Goal: Task Accomplishment & Management: Manage account settings

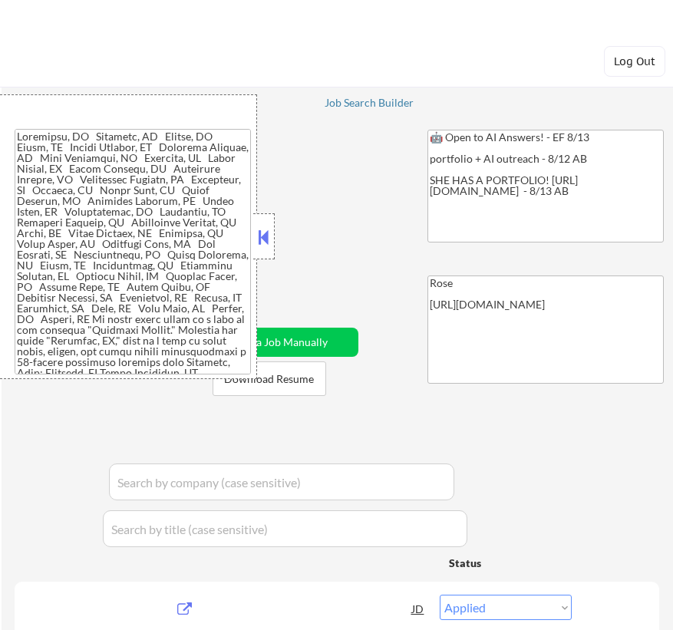
select select ""applied""
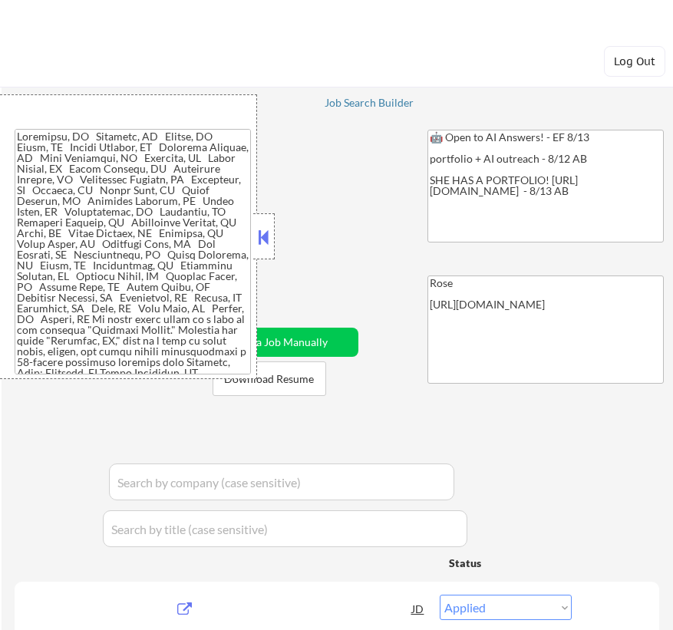
select select ""applied""
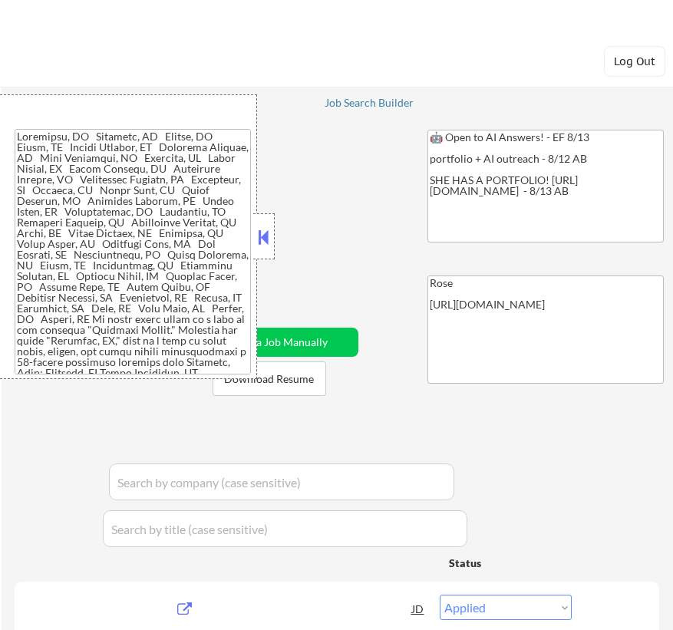
select select ""applied""
select select ""pending""
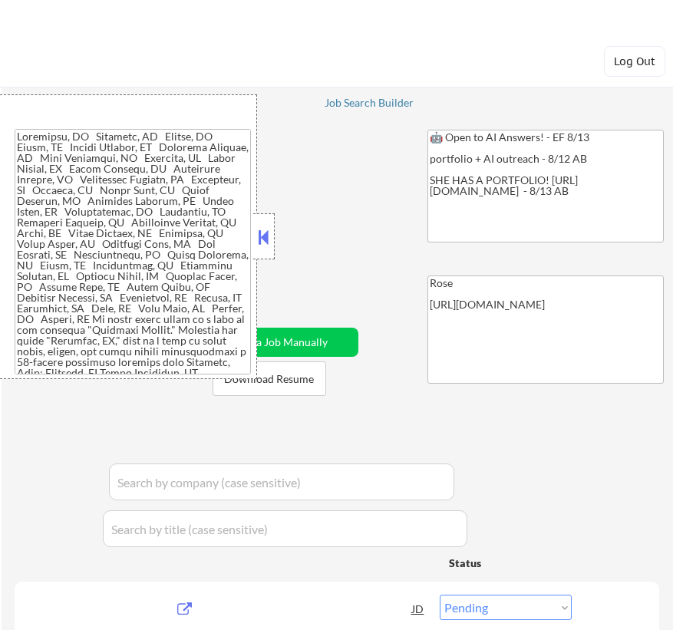
select select ""pending""
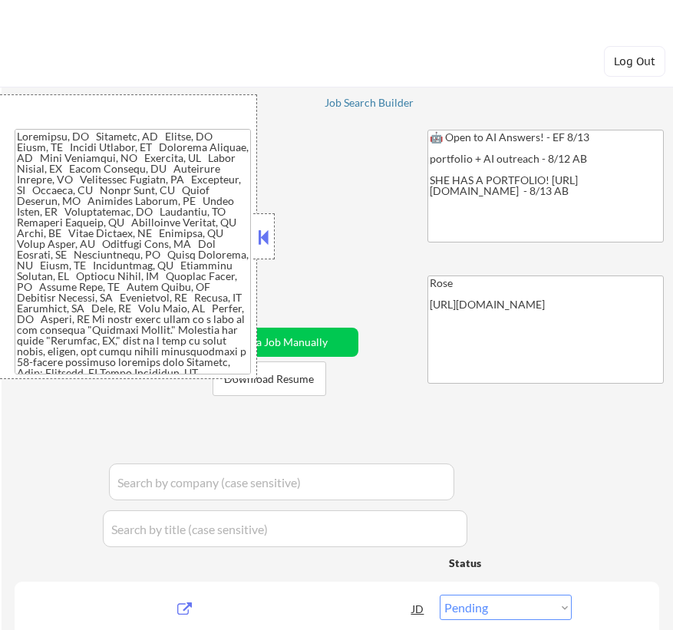
select select ""pending""
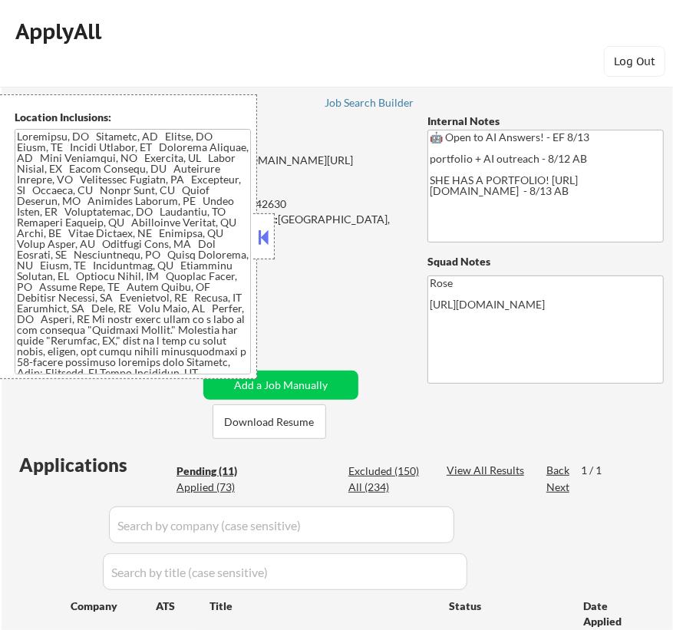
click at [263, 232] on button at bounding box center [264, 237] width 17 height 23
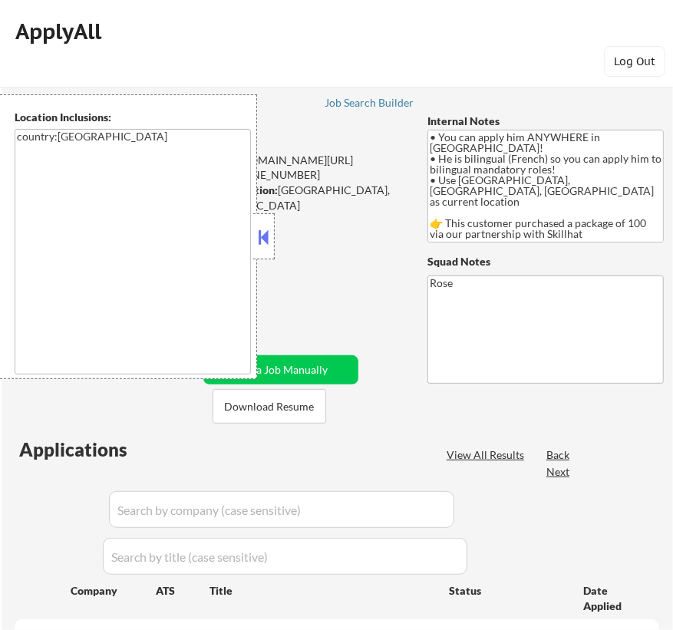
select select ""pending""
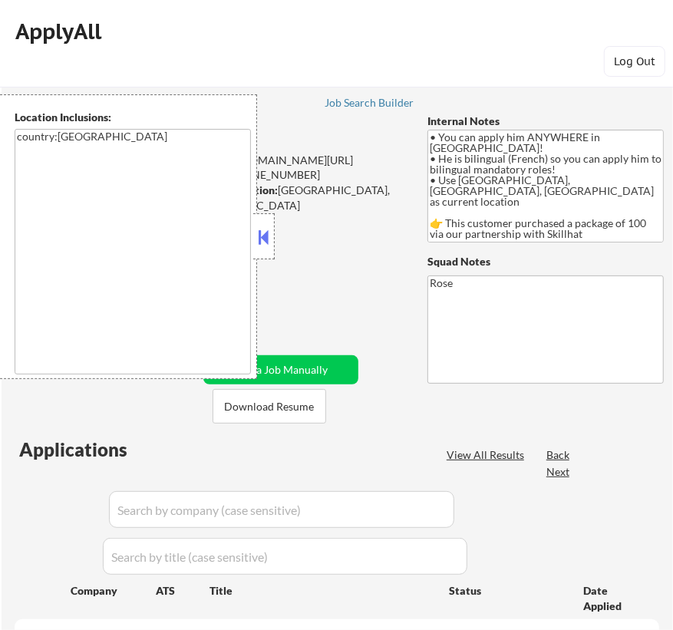
select select ""pending""
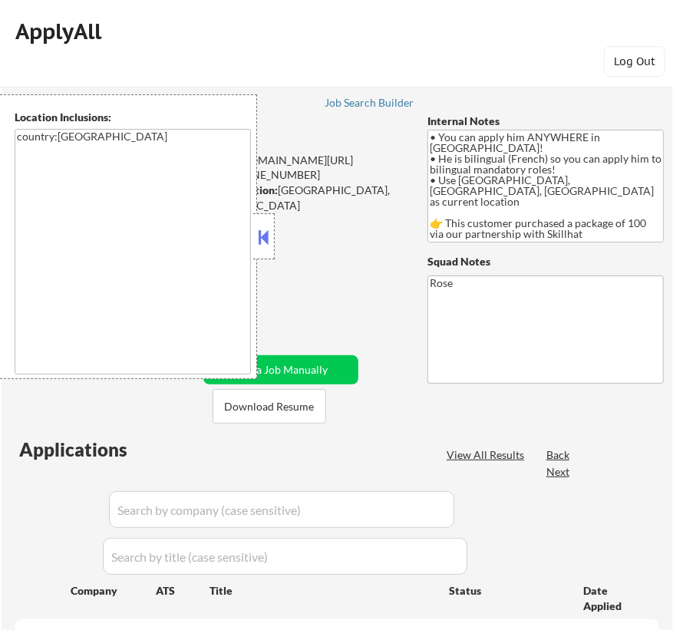
select select ""pending""
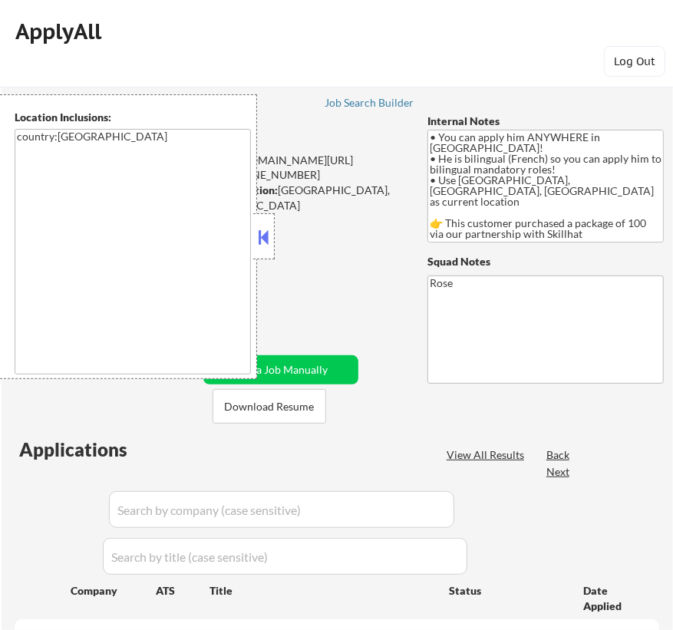
select select ""pending""
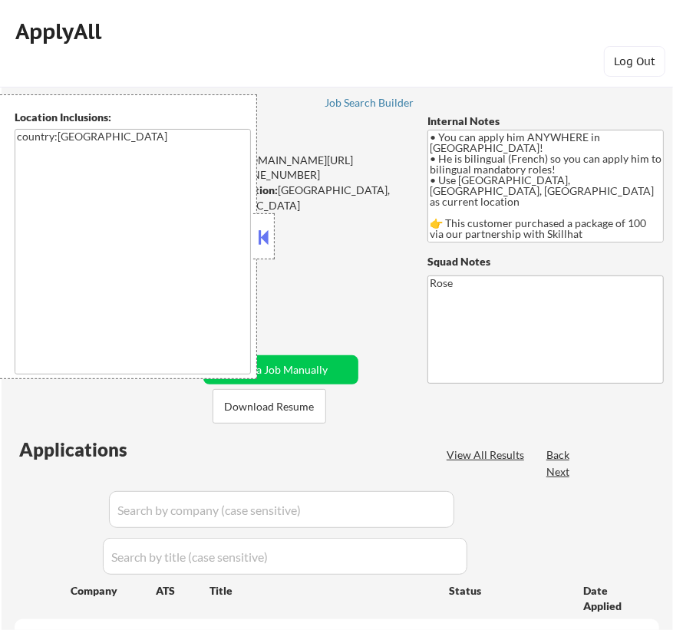
select select ""pending""
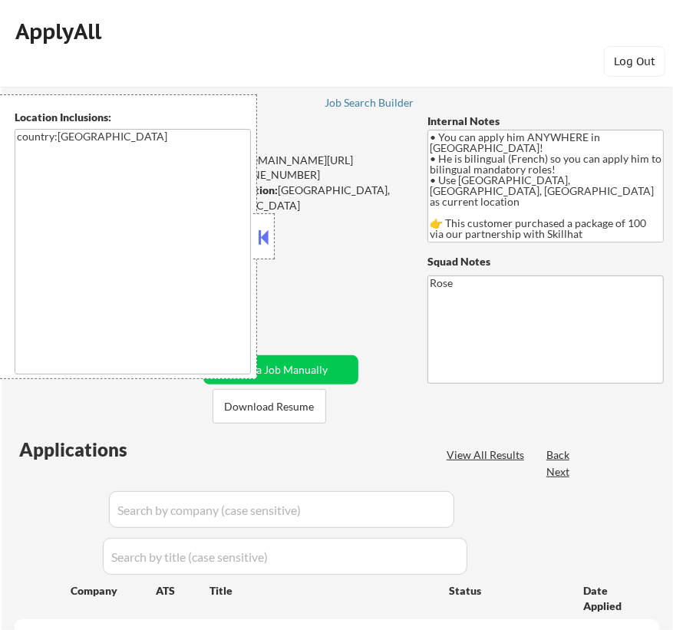
select select ""pending""
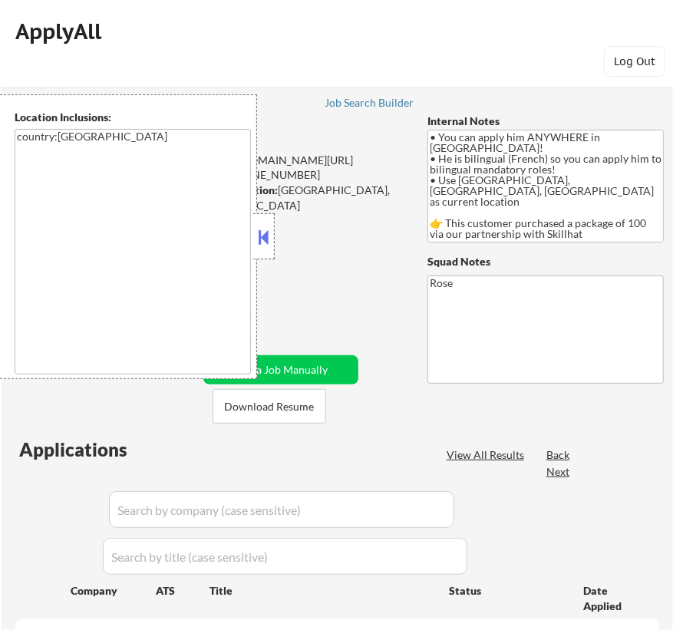
select select ""pending""
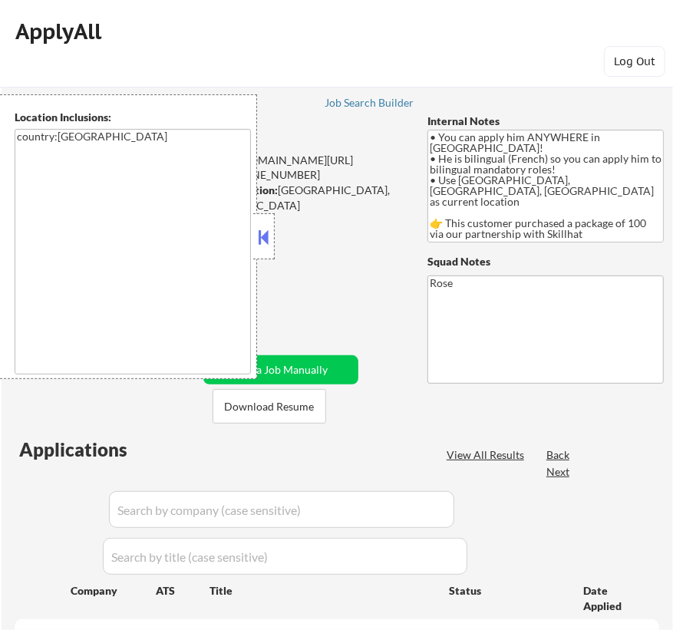
select select ""pending""
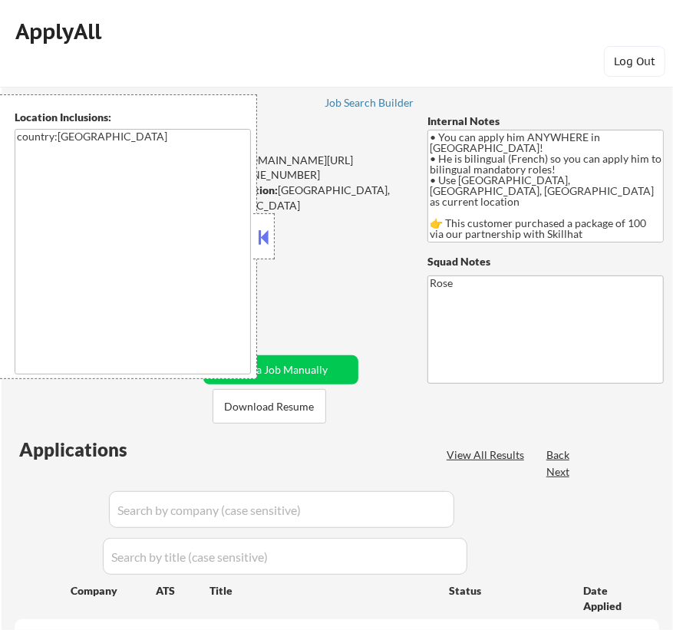
select select ""pending""
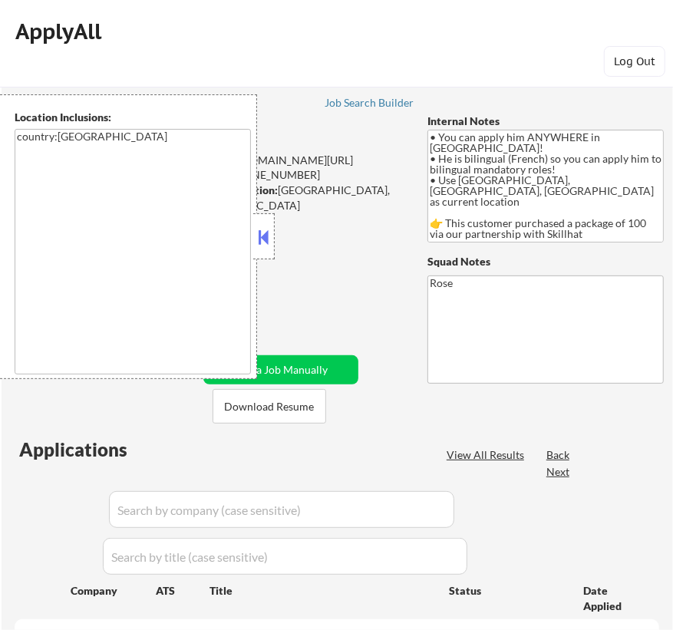
select select ""pending""
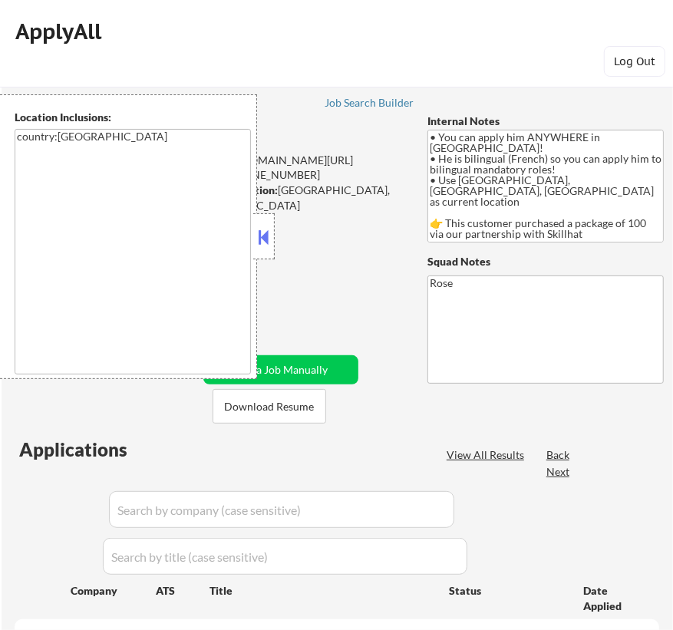
select select ""pending""
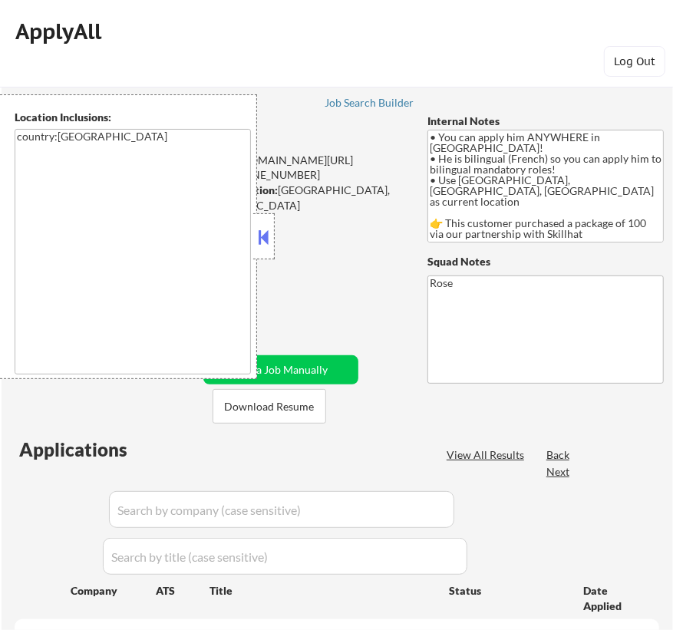
select select ""pending""
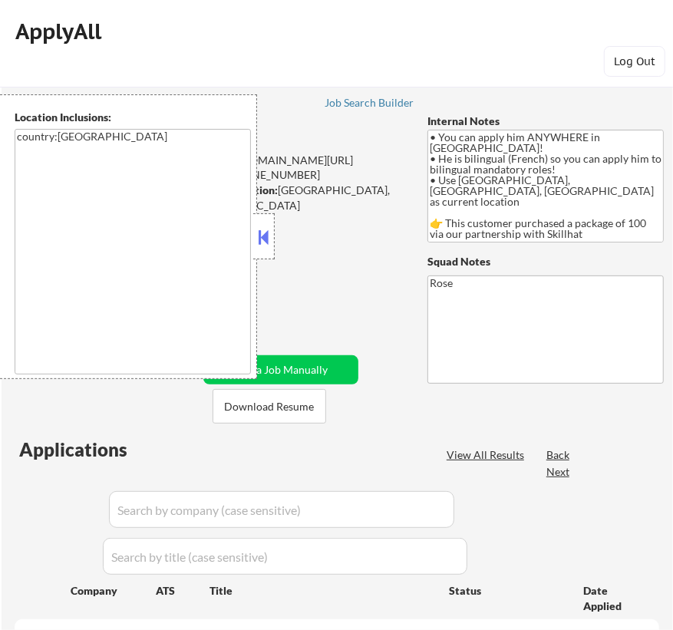
select select ""pending""
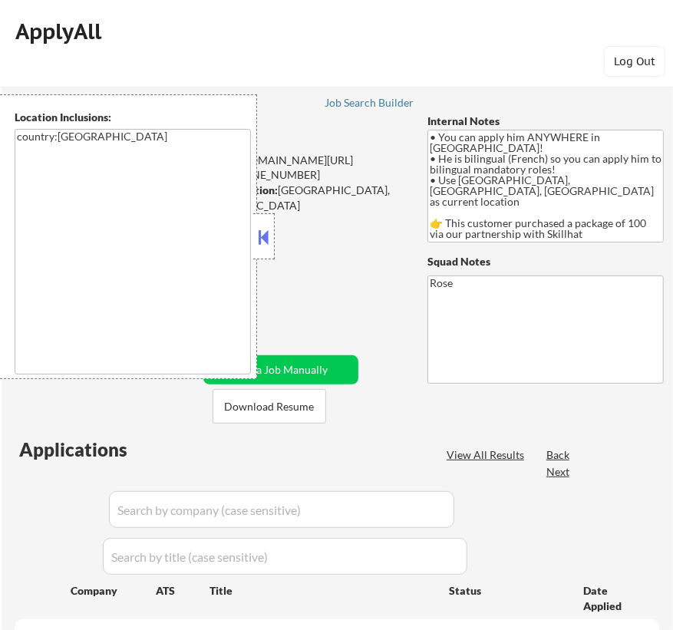
select select ""pending""
click at [263, 235] on button at bounding box center [264, 237] width 17 height 23
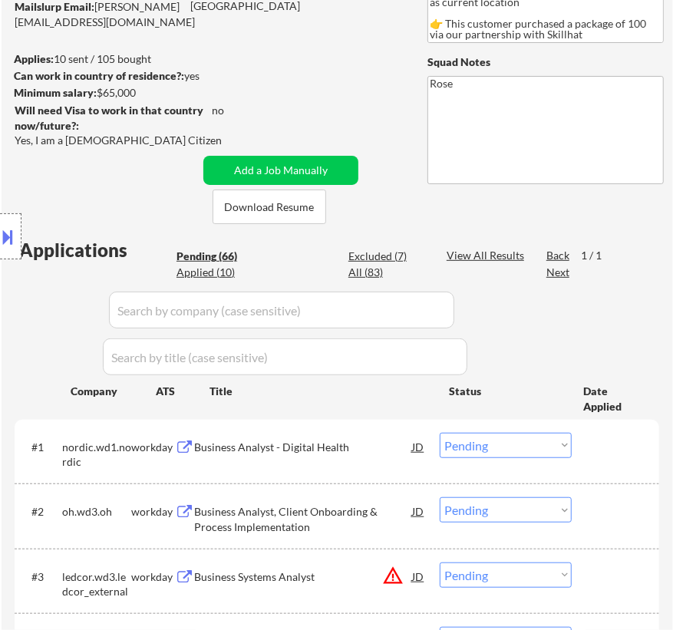
scroll to position [279, 0]
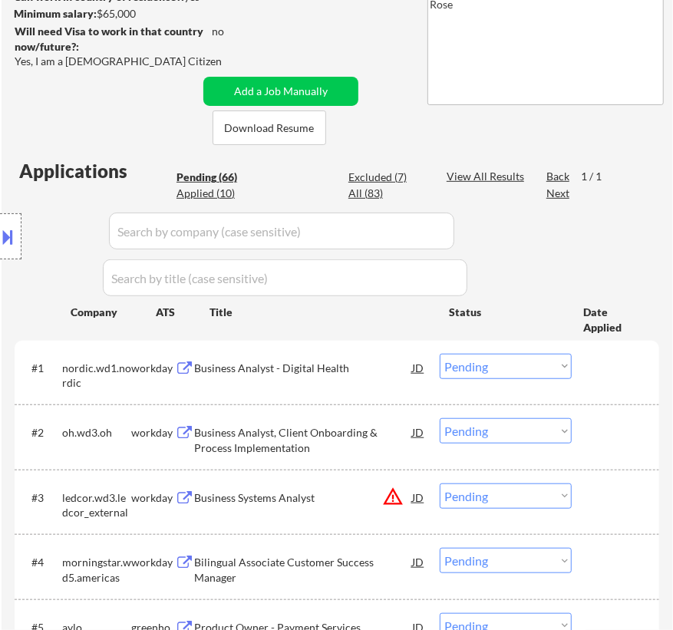
click at [337, 364] on div "Business Analyst - Digital Health" at bounding box center [303, 368] width 218 height 15
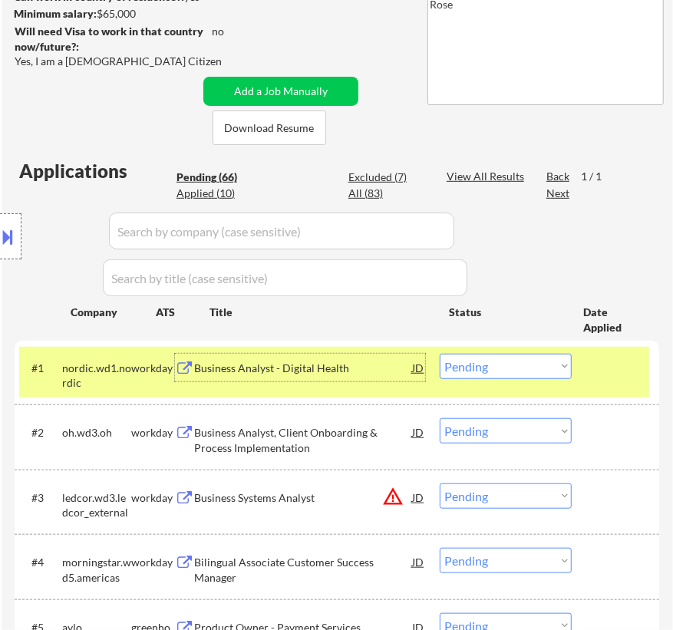
click at [511, 364] on select "Choose an option... Pending Applied Excluded (Questions) Excluded (Expired) Exc…" at bounding box center [506, 366] width 132 height 25
click at [440, 354] on select "Choose an option... Pending Applied Excluded (Questions) Excluded (Expired) Exc…" at bounding box center [506, 366] width 132 height 25
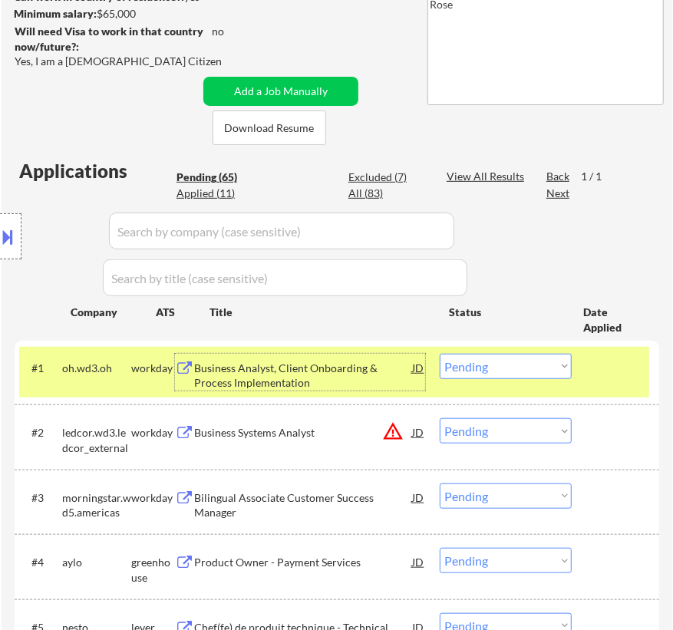
click at [384, 365] on div "Business Analyst, Client Onboarding & Process Implementation" at bounding box center [303, 376] width 218 height 30
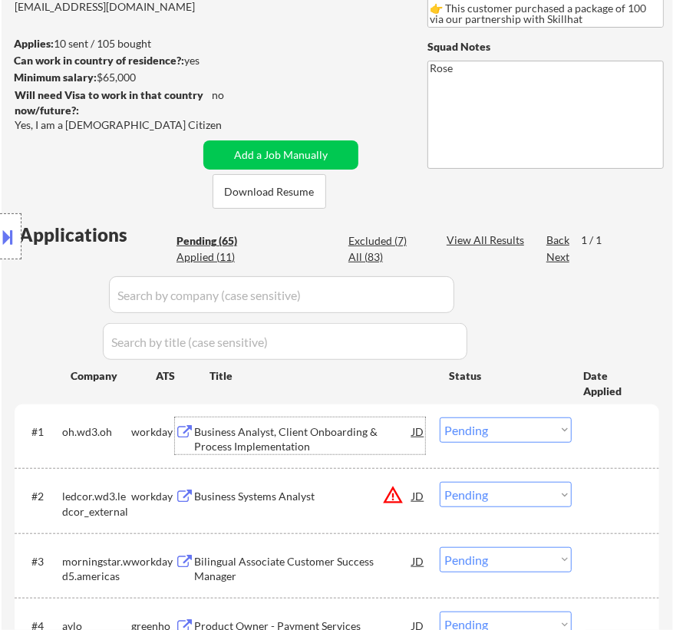
scroll to position [209, 0]
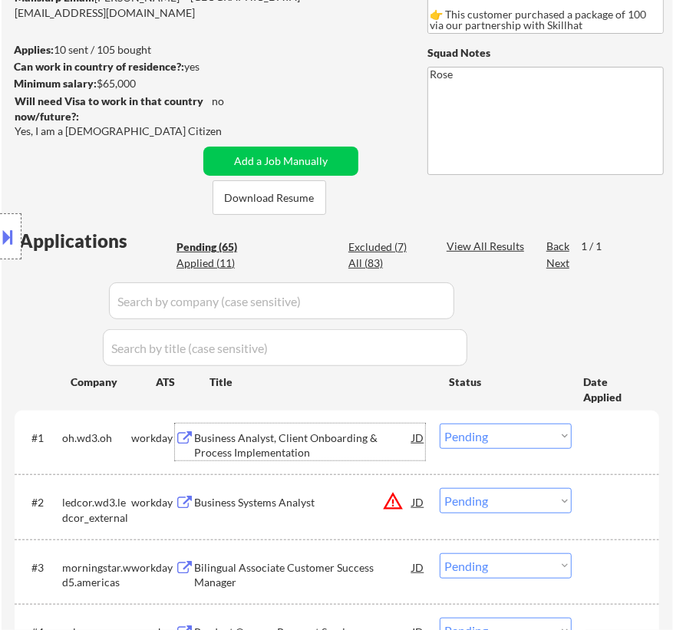
click at [523, 431] on select "Choose an option... Pending Applied Excluded (Questions) Excluded (Expired) Exc…" at bounding box center [506, 436] width 132 height 25
click at [440, 424] on select "Choose an option... Pending Applied Excluded (Questions) Excluded (Expired) Exc…" at bounding box center [506, 436] width 132 height 25
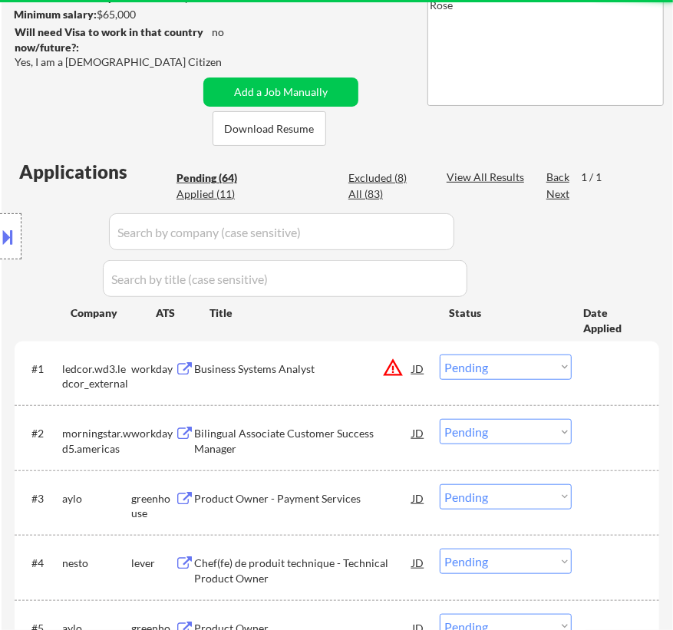
scroll to position [279, 0]
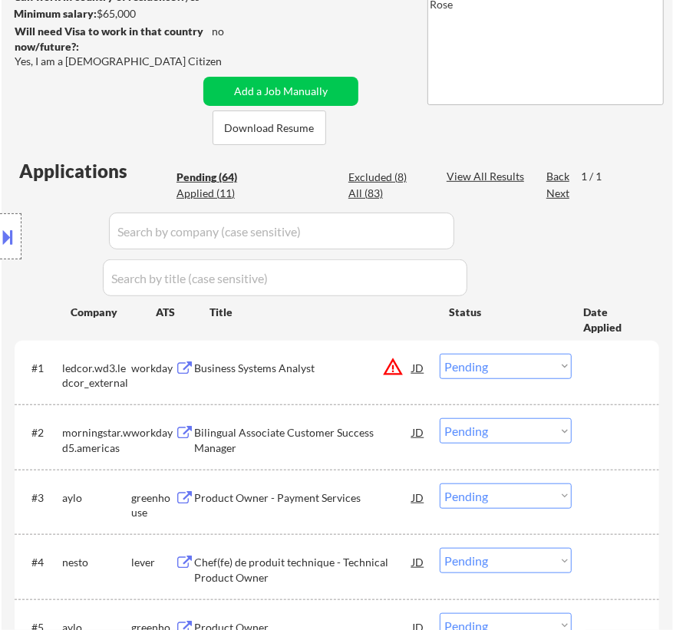
click at [332, 368] on div "Business Systems Analyst" at bounding box center [303, 368] width 218 height 15
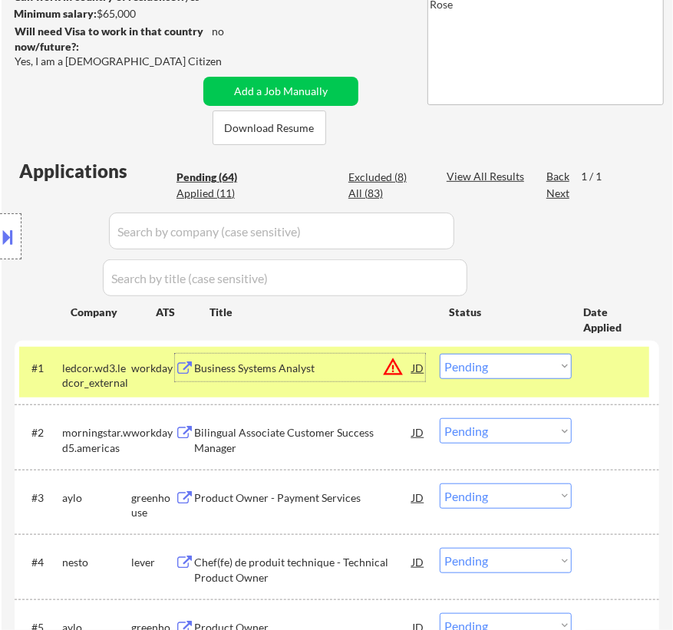
click at [544, 368] on select "Choose an option... Pending Applied Excluded (Questions) Excluded (Expired) Exc…" at bounding box center [506, 366] width 132 height 25
click at [440, 354] on select "Choose an option... Pending Applied Excluded (Questions) Excluded (Expired) Exc…" at bounding box center [506, 366] width 132 height 25
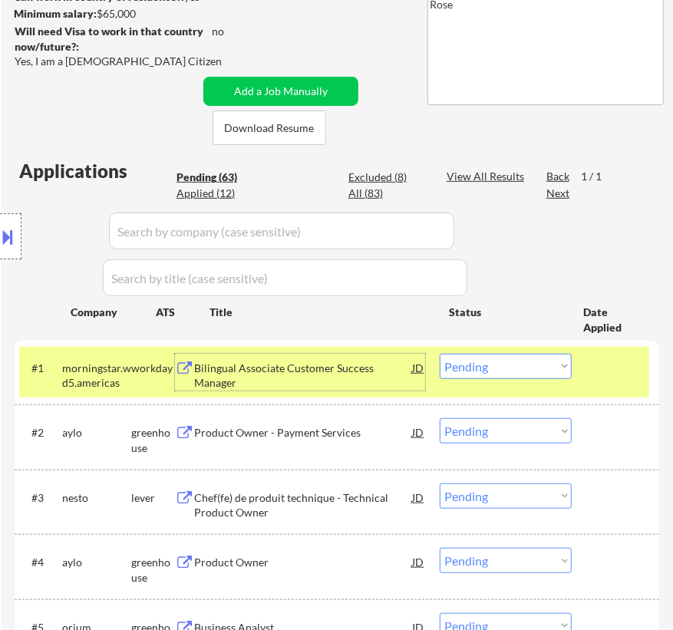
click at [378, 368] on div "Bilingual Associate Customer Success Manager" at bounding box center [303, 376] width 218 height 30
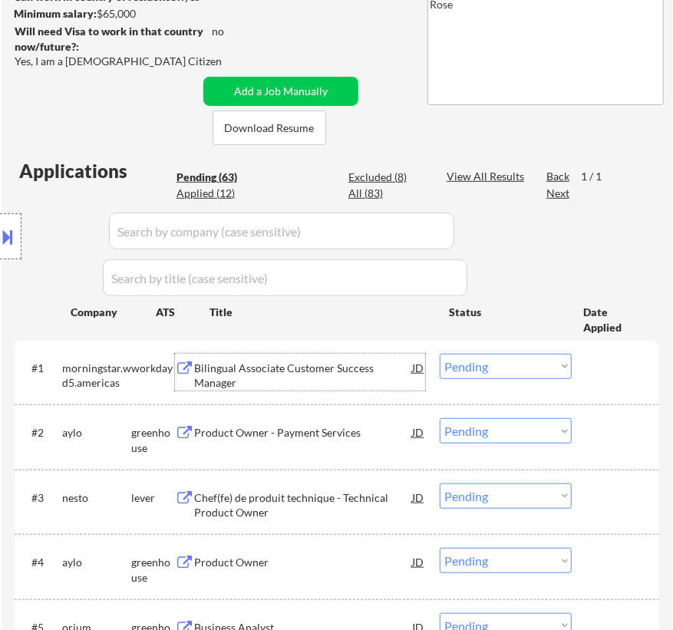
click at [504, 369] on select "Choose an option... Pending Applied Excluded (Questions) Excluded (Expired) Exc…" at bounding box center [506, 366] width 132 height 25
click at [440, 354] on select "Choose an option... Pending Applied Excluded (Questions) Excluded (Expired) Exc…" at bounding box center [506, 366] width 132 height 25
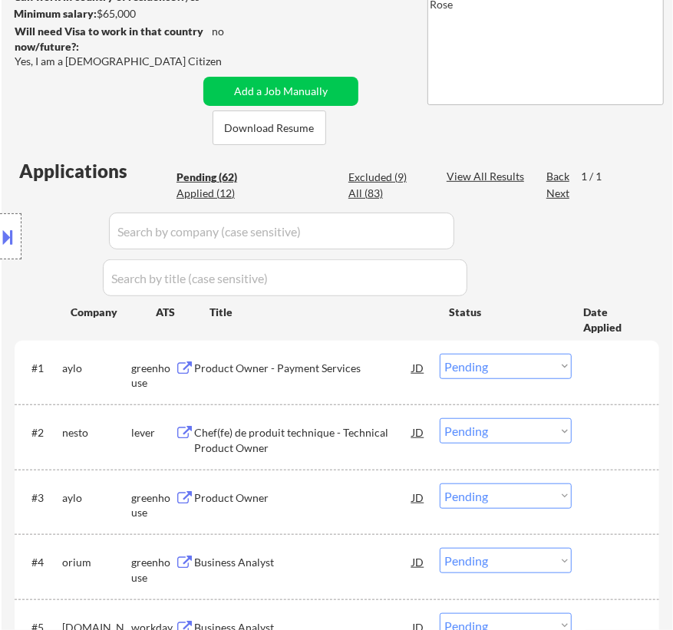
click at [392, 368] on div "Product Owner - Payment Services" at bounding box center [303, 368] width 218 height 15
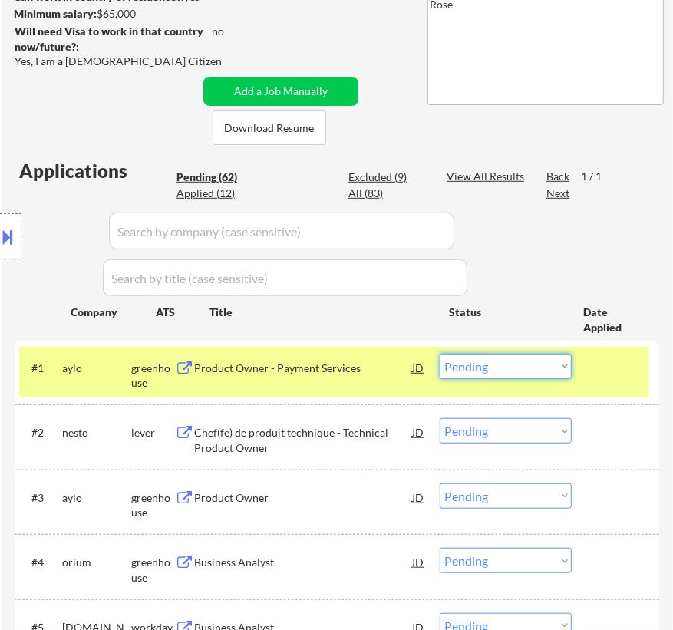
click at [524, 368] on select "Choose an option... Pending Applied Excluded (Questions) Excluded (Expired) Exc…" at bounding box center [506, 366] width 132 height 25
click at [440, 354] on select "Choose an option... Pending Applied Excluded (Questions) Excluded (Expired) Exc…" at bounding box center [506, 366] width 132 height 25
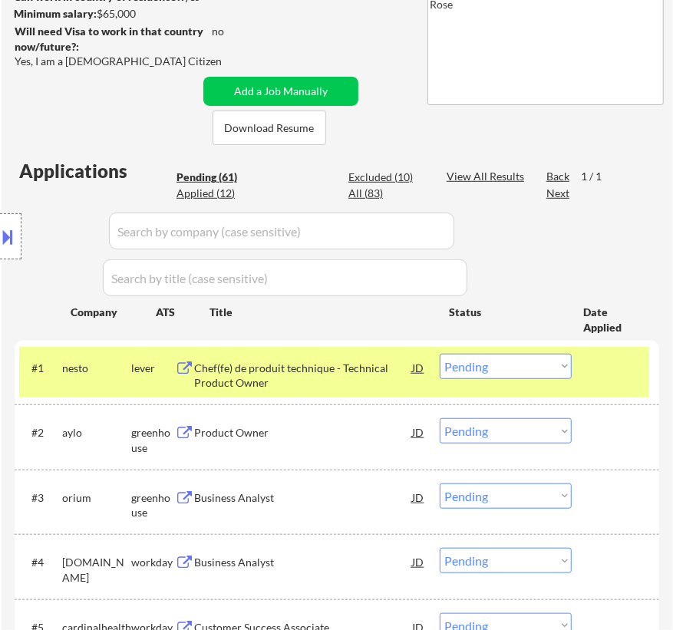
click at [399, 370] on div "Chef(fe) de produit technique - Technical Product Owner" at bounding box center [303, 376] width 218 height 30
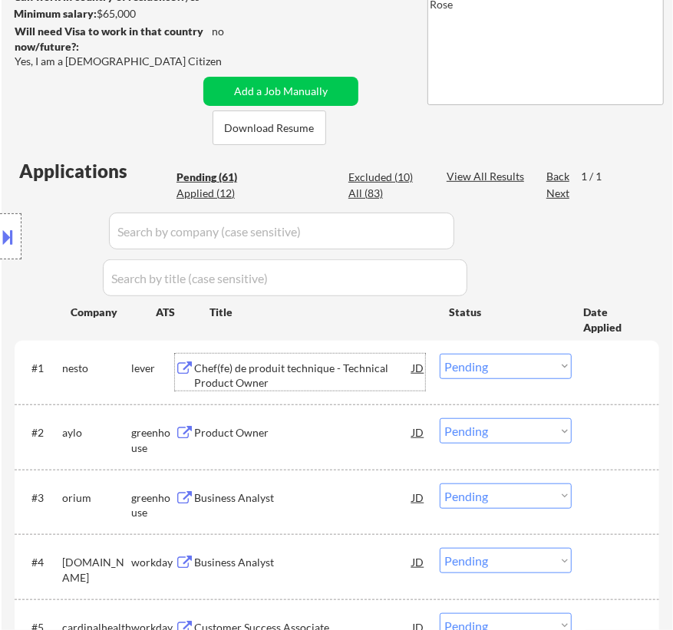
click at [535, 368] on select "Choose an option... Pending Applied Excluded (Questions) Excluded (Expired) Exc…" at bounding box center [506, 366] width 132 height 25
click at [440, 354] on select "Choose an option... Pending Applied Excluded (Questions) Excluded (Expired) Exc…" at bounding box center [506, 366] width 132 height 25
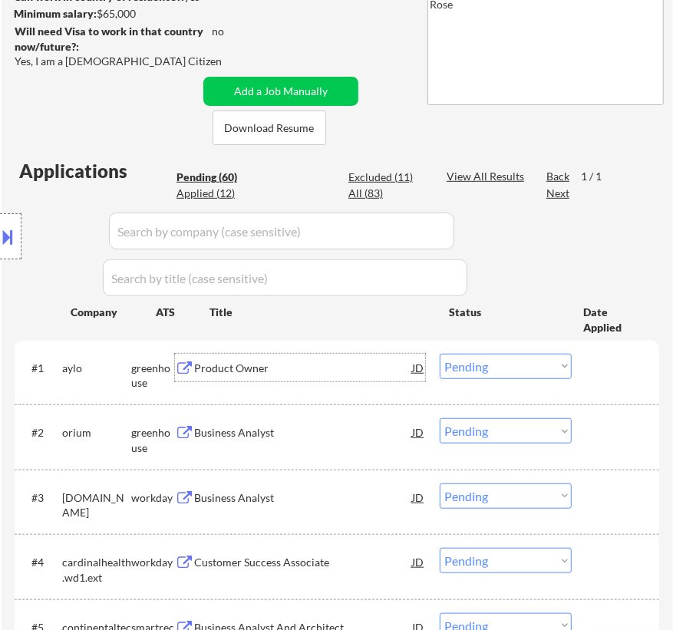
click at [384, 362] on div "Product Owner" at bounding box center [303, 368] width 218 height 15
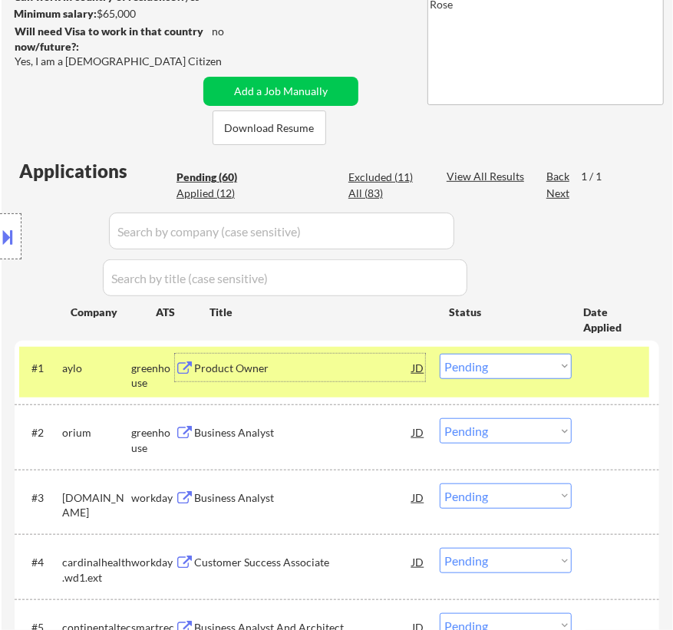
drag, startPoint x: 502, startPoint y: 365, endPoint x: 499, endPoint y: 375, distance: 10.4
click at [504, 365] on select "Choose an option... Pending Applied Excluded (Questions) Excluded (Expired) Exc…" at bounding box center [506, 366] width 132 height 25
click at [440, 354] on select "Choose an option... Pending Applied Excluded (Questions) Excluded (Expired) Exc…" at bounding box center [506, 366] width 132 height 25
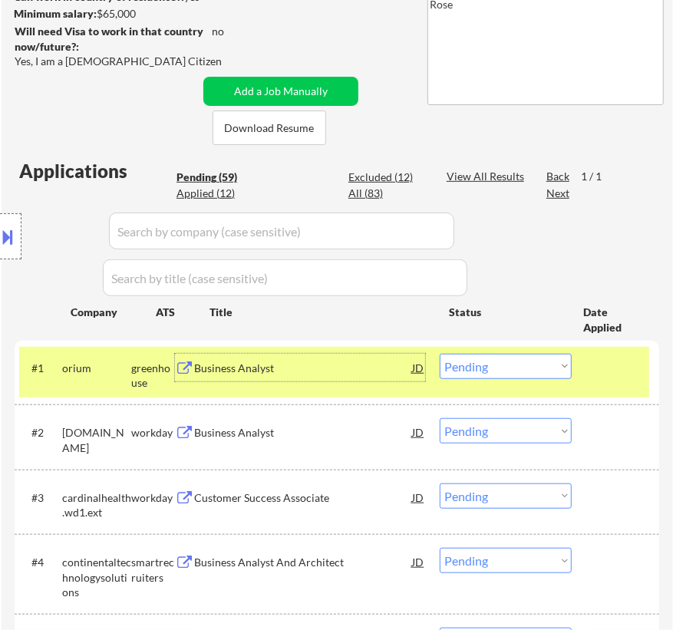
click at [372, 370] on div "Business Analyst" at bounding box center [303, 368] width 218 height 15
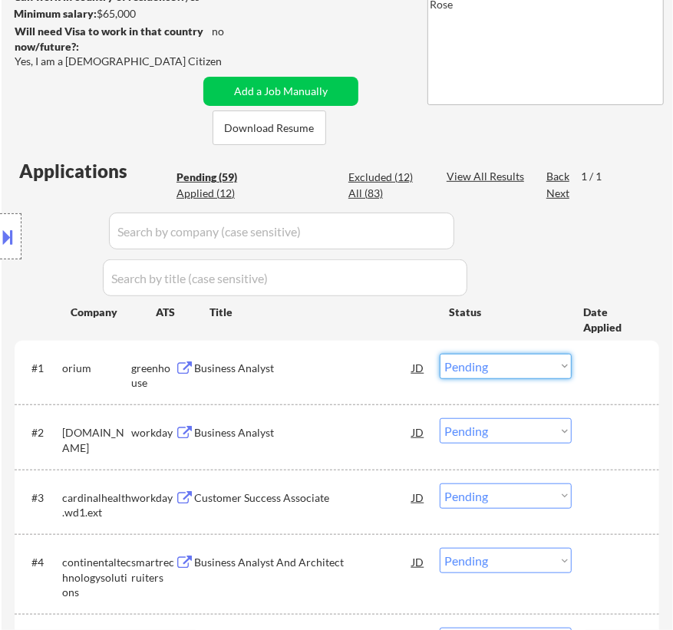
drag, startPoint x: 484, startPoint y: 362, endPoint x: 482, endPoint y: 372, distance: 10.1
click at [484, 362] on select "Choose an option... Pending Applied Excluded (Questions) Excluded (Expired) Exc…" at bounding box center [506, 366] width 132 height 25
click at [440, 354] on select "Choose an option... Pending Applied Excluded (Questions) Excluded (Expired) Exc…" at bounding box center [506, 366] width 132 height 25
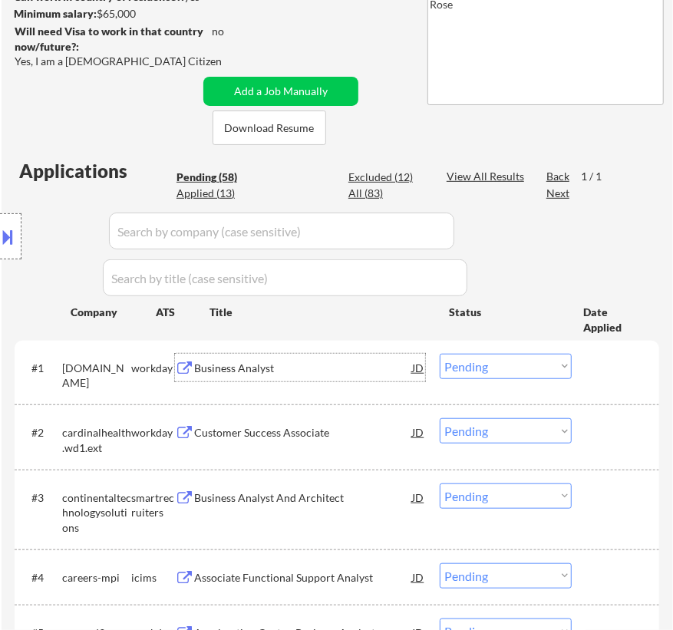
click at [381, 372] on div "Business Analyst" at bounding box center [303, 368] width 218 height 15
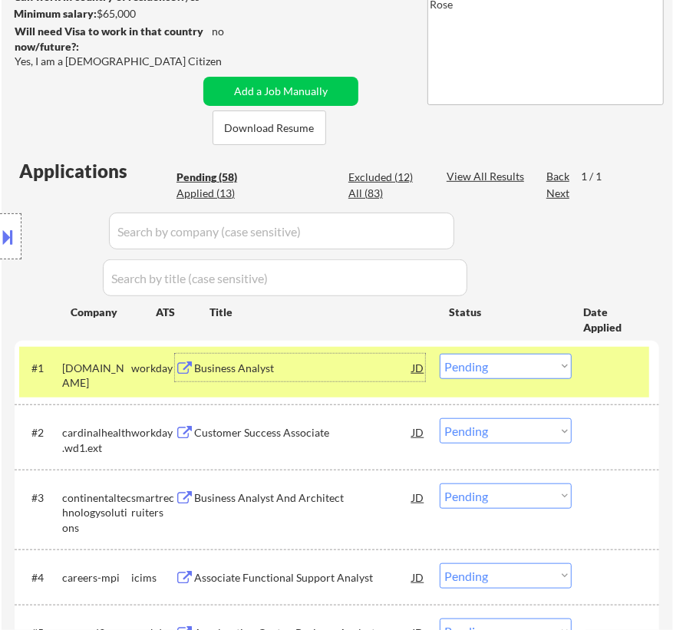
click at [521, 365] on select "Choose an option... Pending Applied Excluded (Questions) Excluded (Expired) Exc…" at bounding box center [506, 366] width 132 height 25
click at [440, 354] on select "Choose an option... Pending Applied Excluded (Questions) Excluded (Expired) Exc…" at bounding box center [506, 366] width 132 height 25
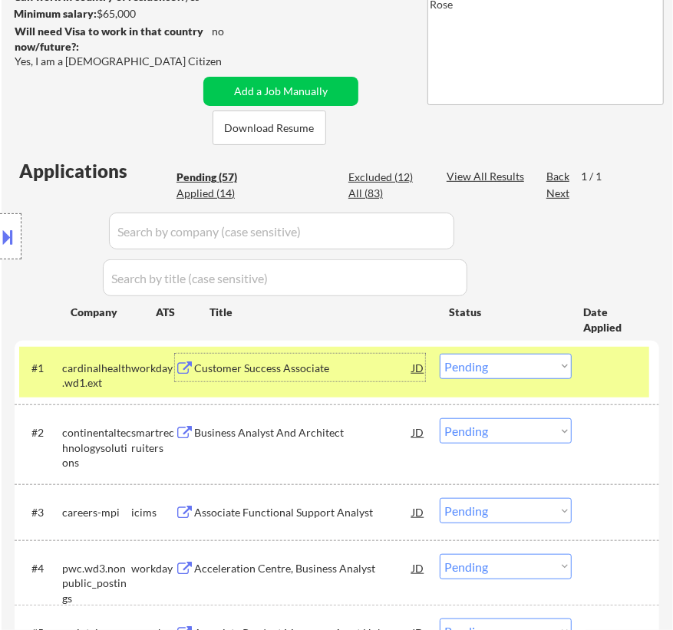
click at [386, 368] on div "Customer Success Associate" at bounding box center [303, 368] width 218 height 15
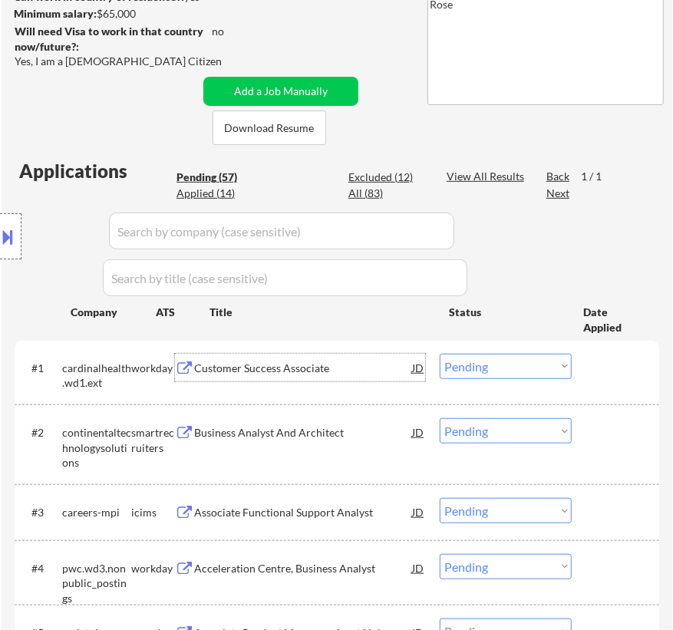
click at [484, 361] on select "Choose an option... Pending Applied Excluded (Questions) Excluded (Expired) Exc…" at bounding box center [506, 366] width 132 height 25
click at [440, 354] on select "Choose an option... Pending Applied Excluded (Questions) Excluded (Expired) Exc…" at bounding box center [506, 366] width 132 height 25
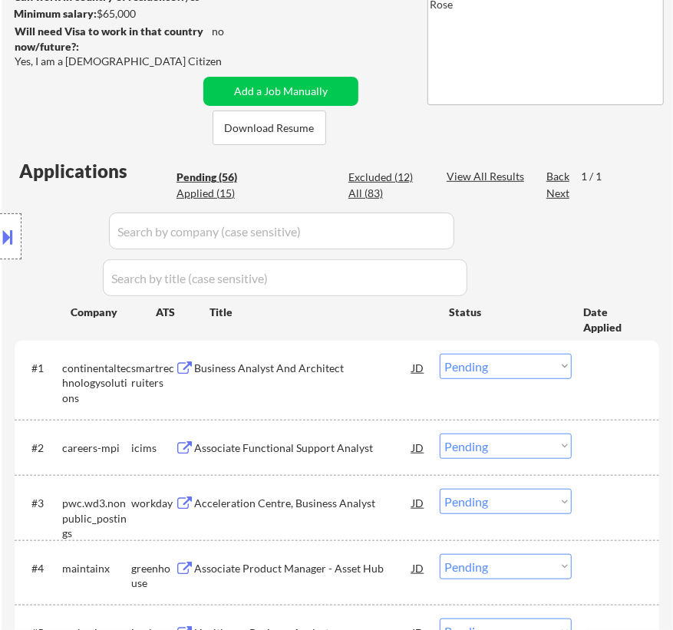
click at [338, 365] on div "Business Analyst And Architect" at bounding box center [303, 368] width 218 height 15
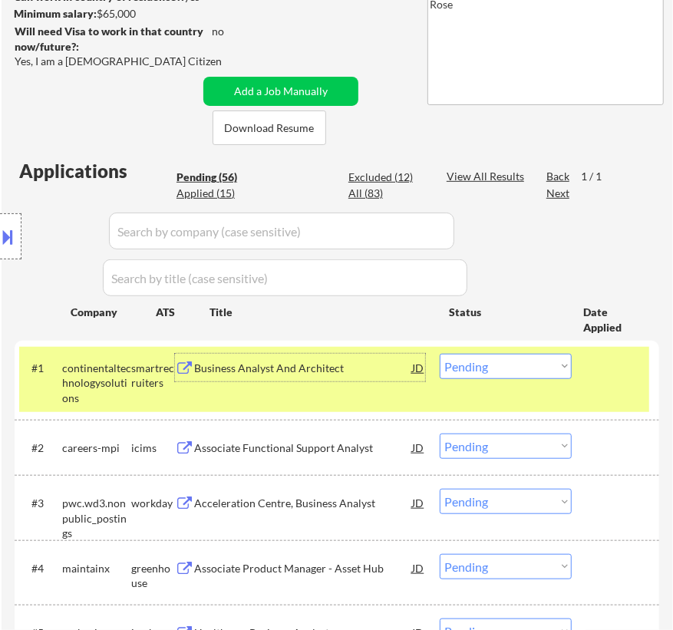
click at [512, 365] on select "Choose an option... Pending Applied Excluded (Questions) Excluded (Expired) Exc…" at bounding box center [506, 366] width 132 height 25
click at [440, 354] on select "Choose an option... Pending Applied Excluded (Questions) Excluded (Expired) Exc…" at bounding box center [506, 366] width 132 height 25
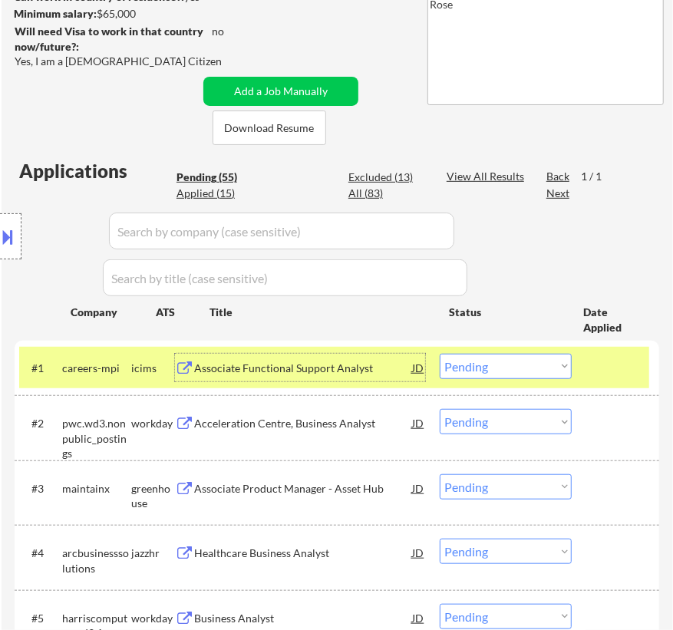
click at [360, 368] on div "Associate Functional Support Analyst" at bounding box center [303, 368] width 218 height 15
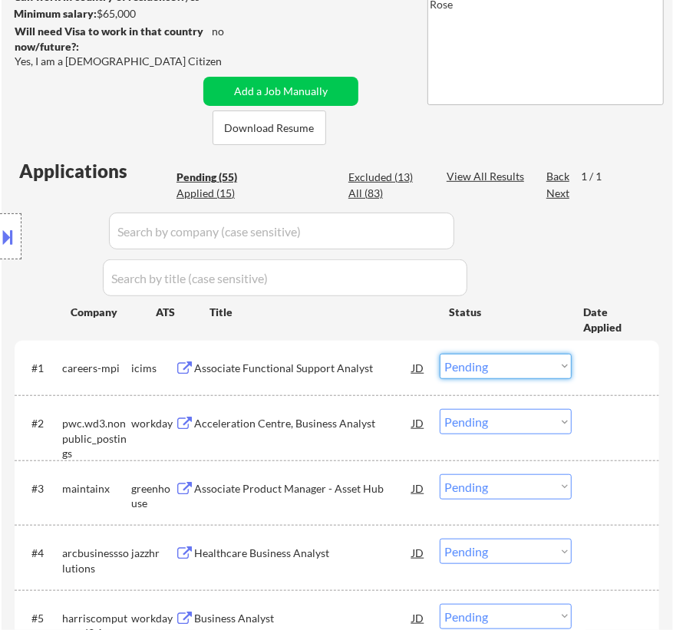
click at [507, 361] on select "Choose an option... Pending Applied Excluded (Questions) Excluded (Expired) Exc…" at bounding box center [506, 366] width 132 height 25
click at [440, 354] on select "Choose an option... Pending Applied Excluded (Questions) Excluded (Expired) Exc…" at bounding box center [506, 366] width 132 height 25
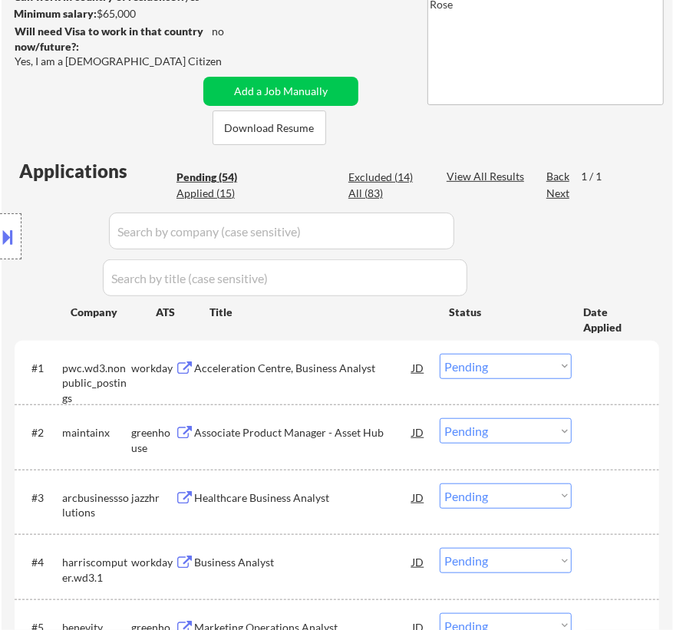
click at [347, 370] on div "Acceleration Centre, Business Analyst" at bounding box center [303, 368] width 218 height 15
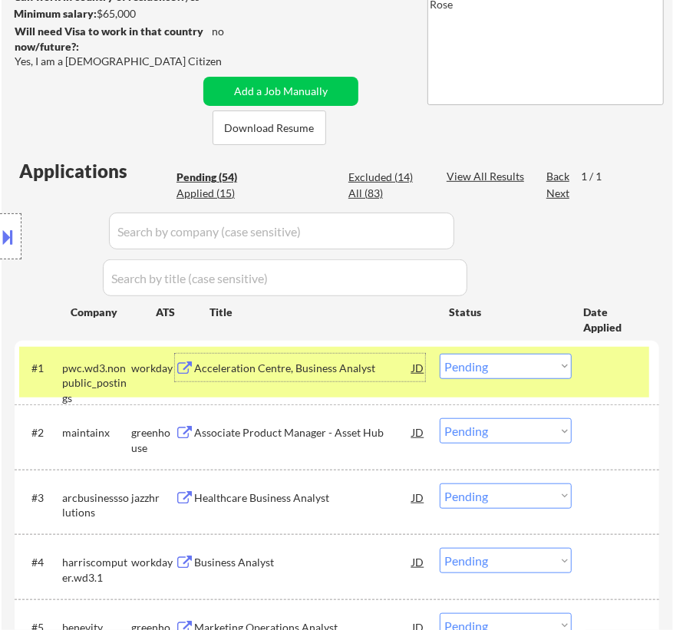
drag, startPoint x: 499, startPoint y: 369, endPoint x: 493, endPoint y: 377, distance: 10.4
click at [499, 369] on select "Choose an option... Pending Applied Excluded (Questions) Excluded (Expired) Exc…" at bounding box center [506, 366] width 132 height 25
click at [440, 354] on select "Choose an option... Pending Applied Excluded (Questions) Excluded (Expired) Exc…" at bounding box center [506, 366] width 132 height 25
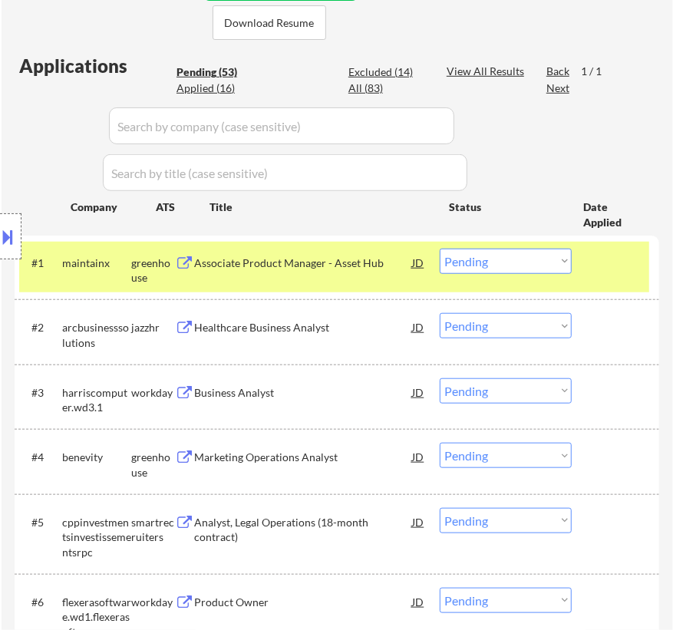
scroll to position [418, 0]
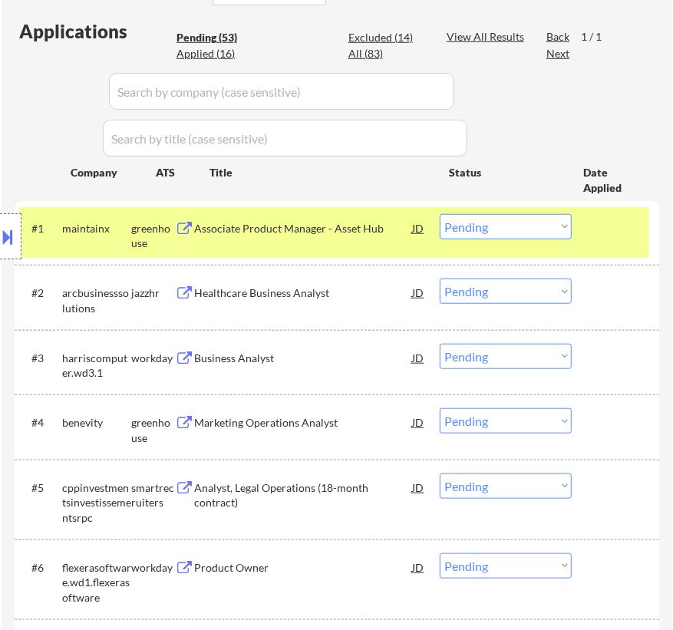
click at [384, 233] on div "Associate Product Manager - Asset Hub" at bounding box center [303, 228] width 218 height 15
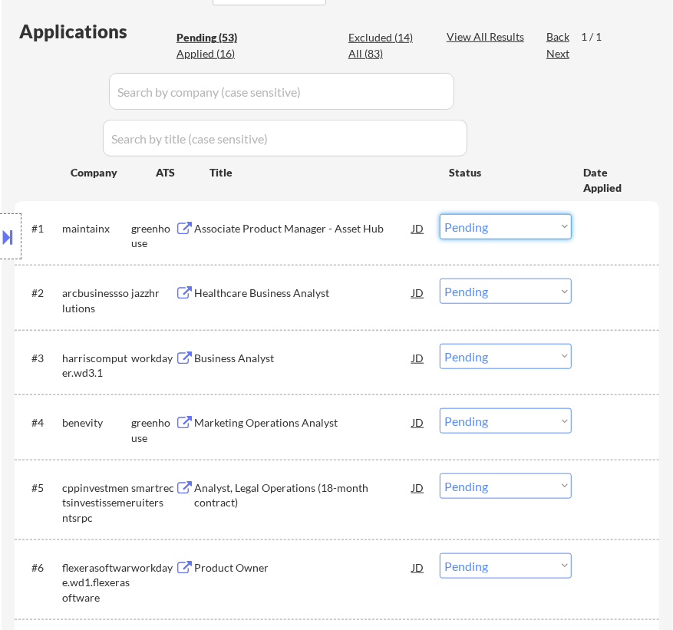
drag, startPoint x: 506, startPoint y: 223, endPoint x: 491, endPoint y: 238, distance: 20.6
click at [506, 223] on select "Choose an option... Pending Applied Excluded (Questions) Excluded (Expired) Exc…" at bounding box center [506, 226] width 132 height 25
click at [440, 214] on select "Choose an option... Pending Applied Excluded (Questions) Excluded (Expired) Exc…" at bounding box center [506, 226] width 132 height 25
select select ""pending""
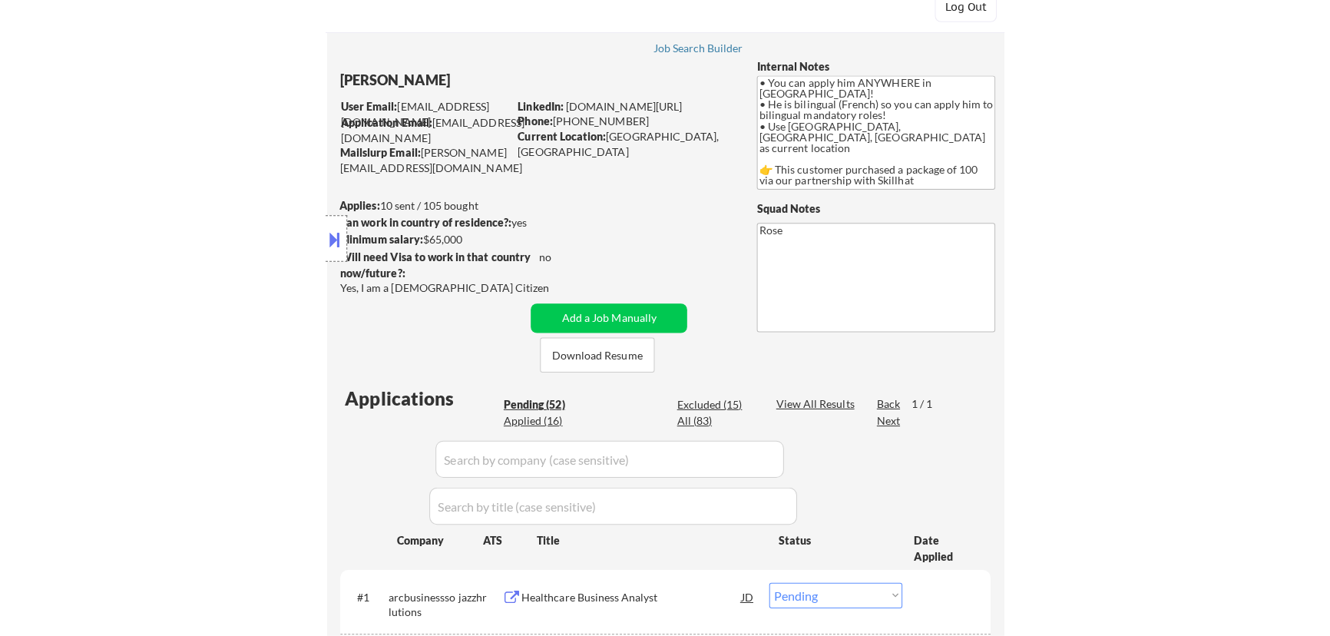
scroll to position [0, 0]
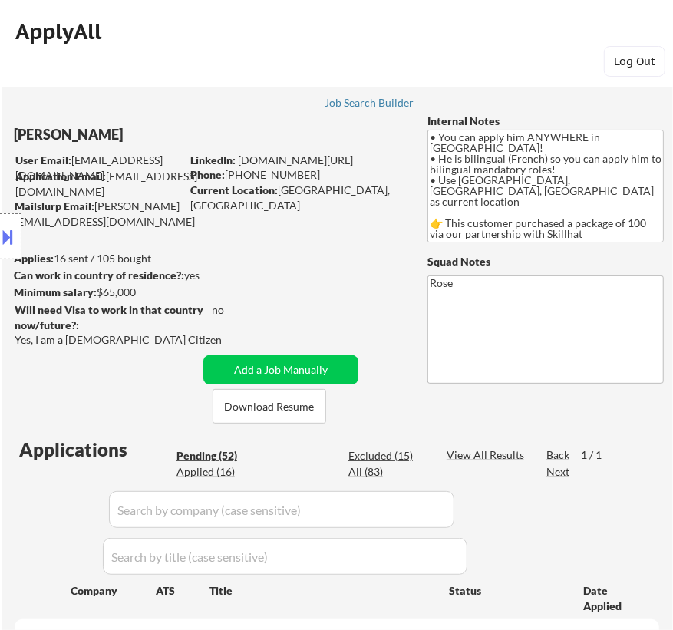
select select ""pending""
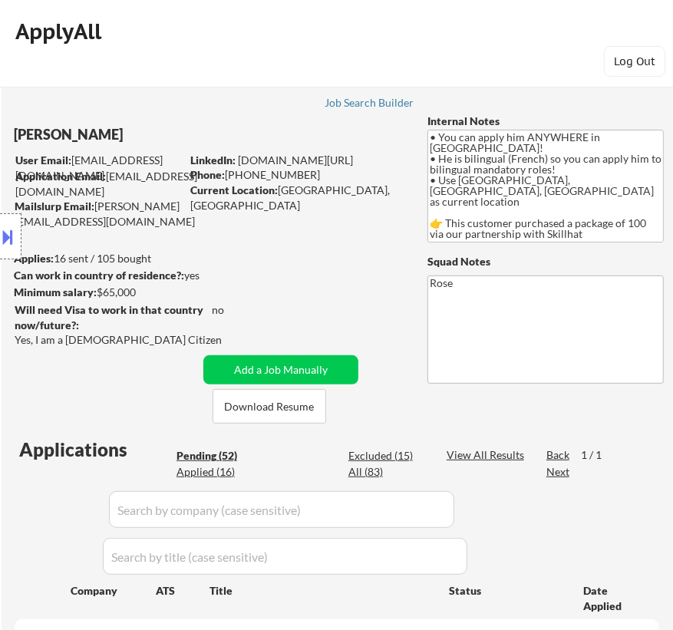
select select ""pending""
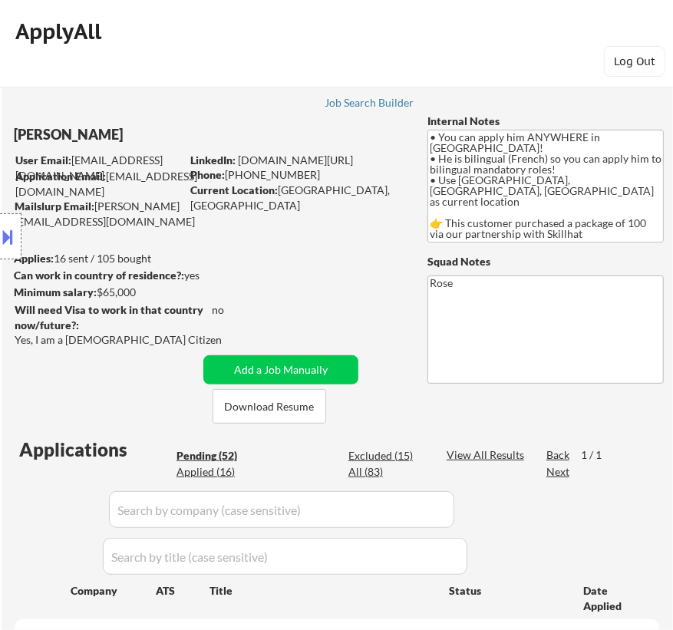
select select ""pending""
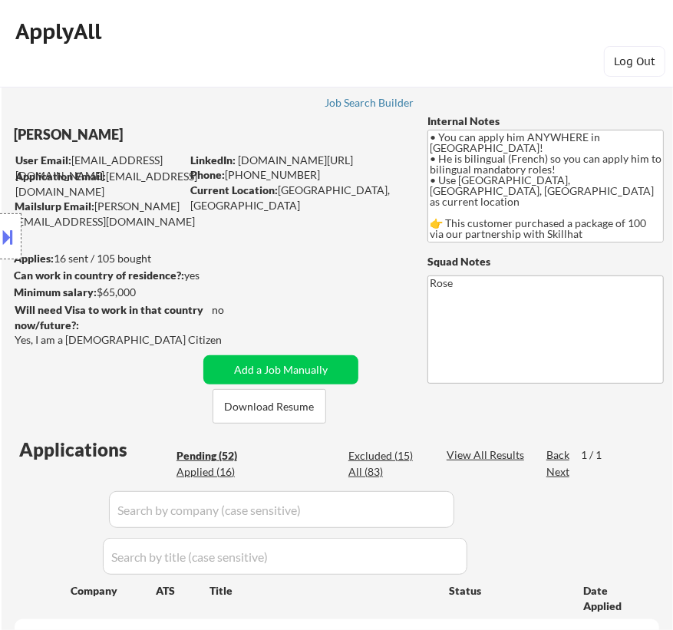
select select ""pending""
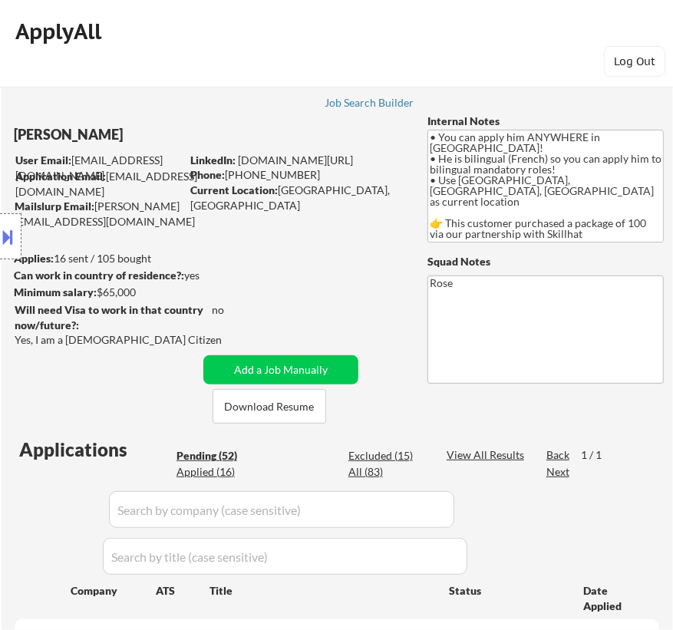
select select ""pending""
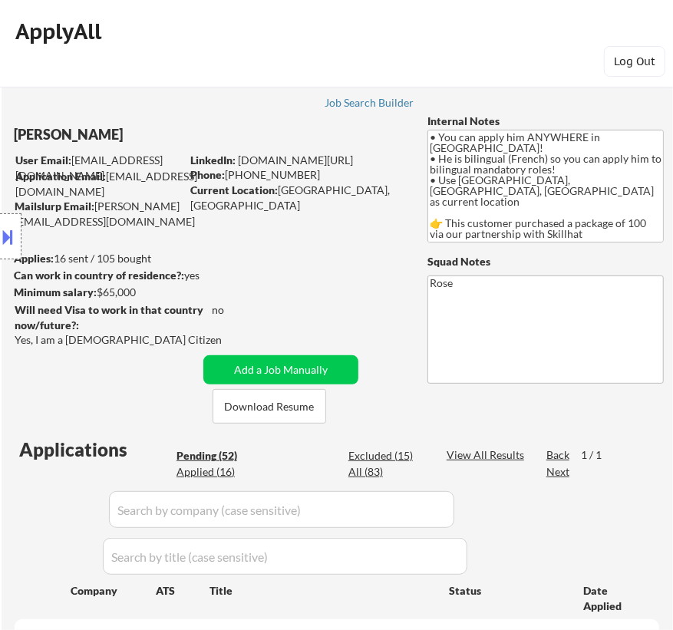
select select ""pending""
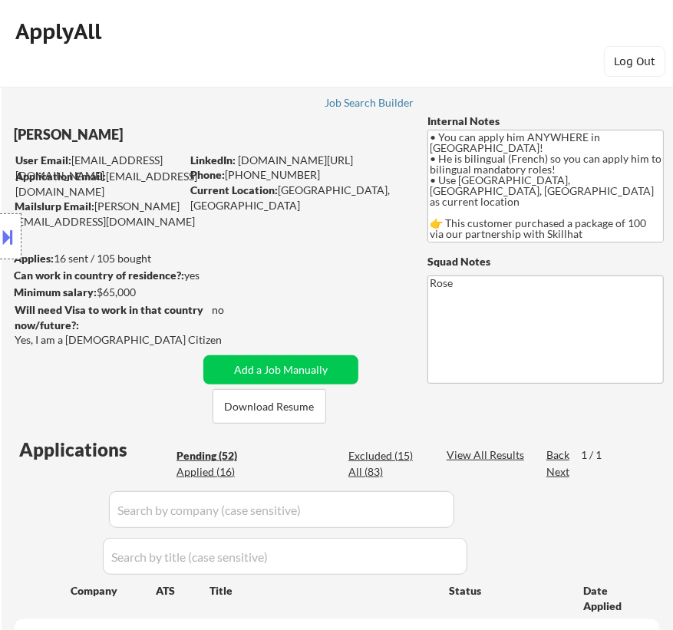
select select ""pending""
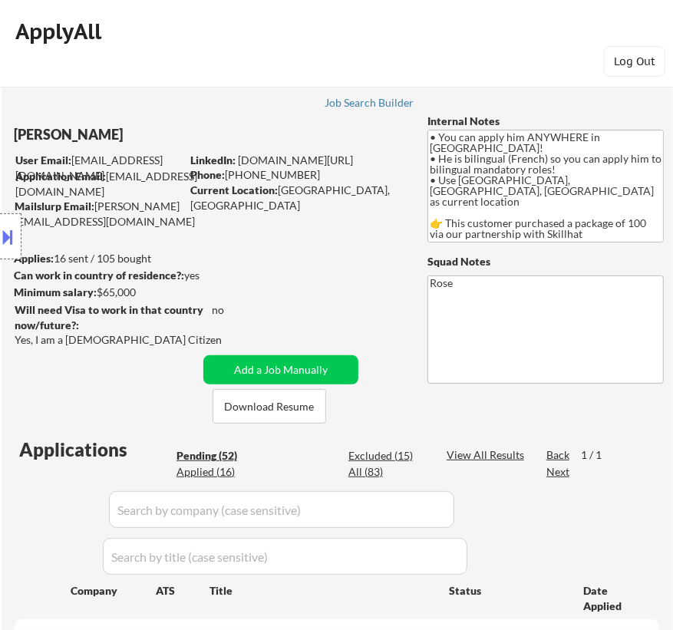
select select ""pending""
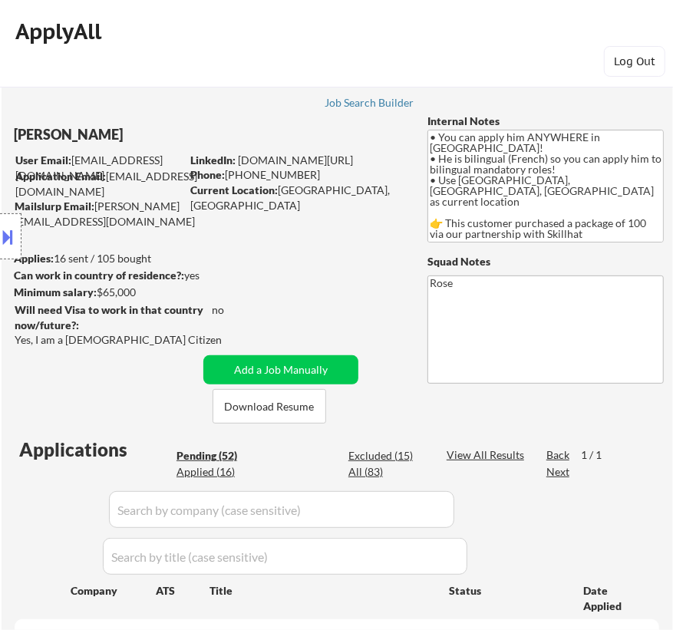
select select ""pending""
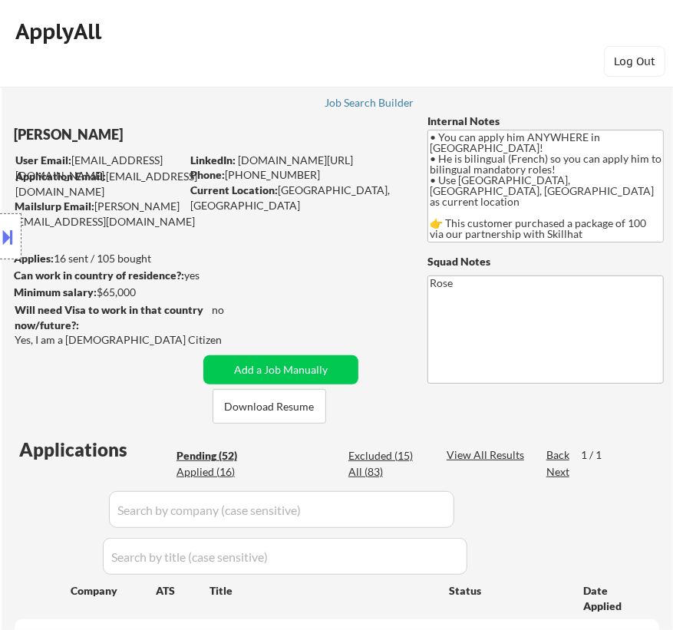
select select ""pending""
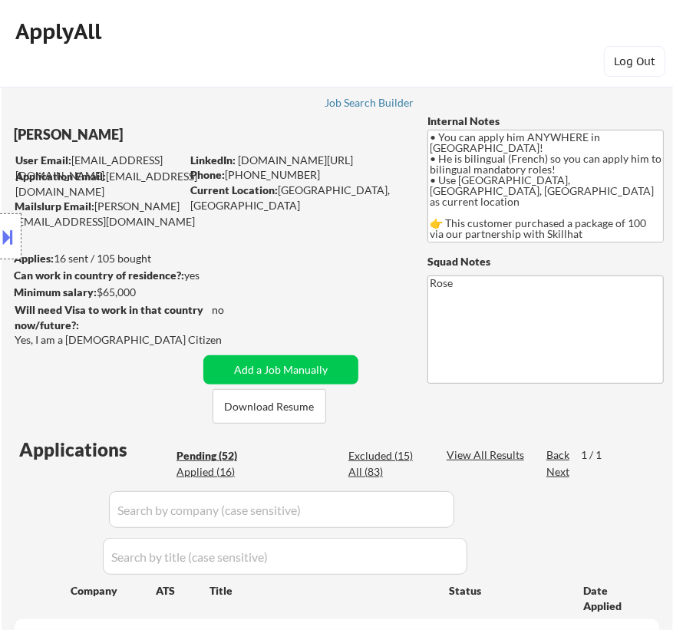
select select ""pending""
